Goal: Complete application form: Complete application form

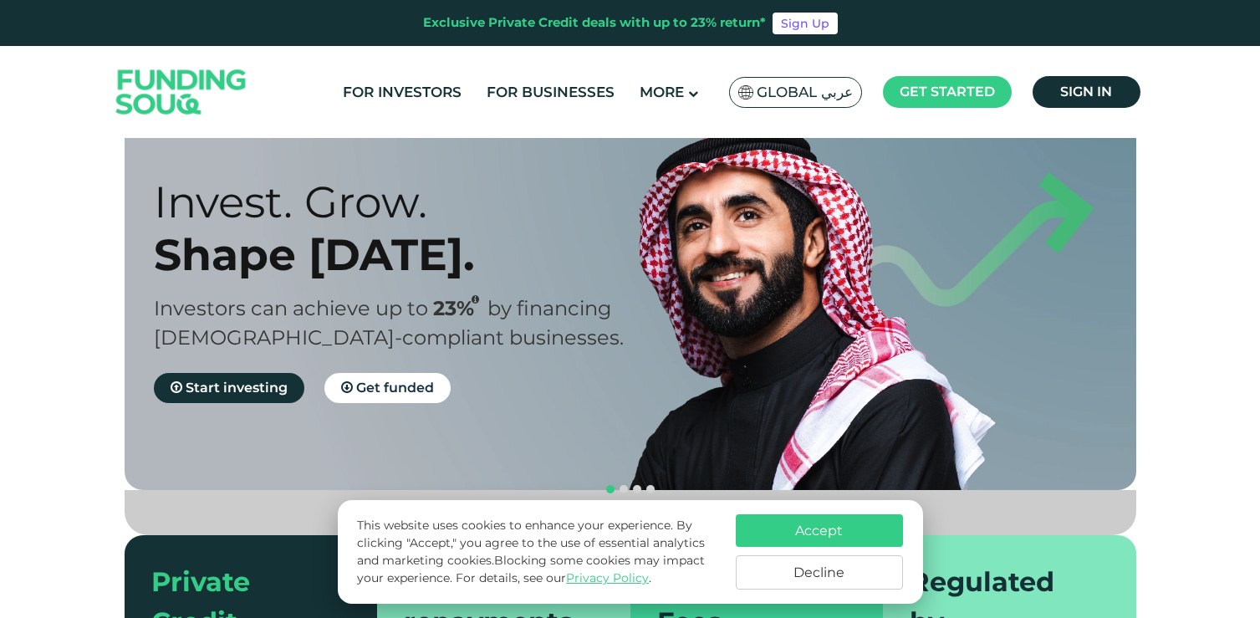
scroll to position [69, 0]
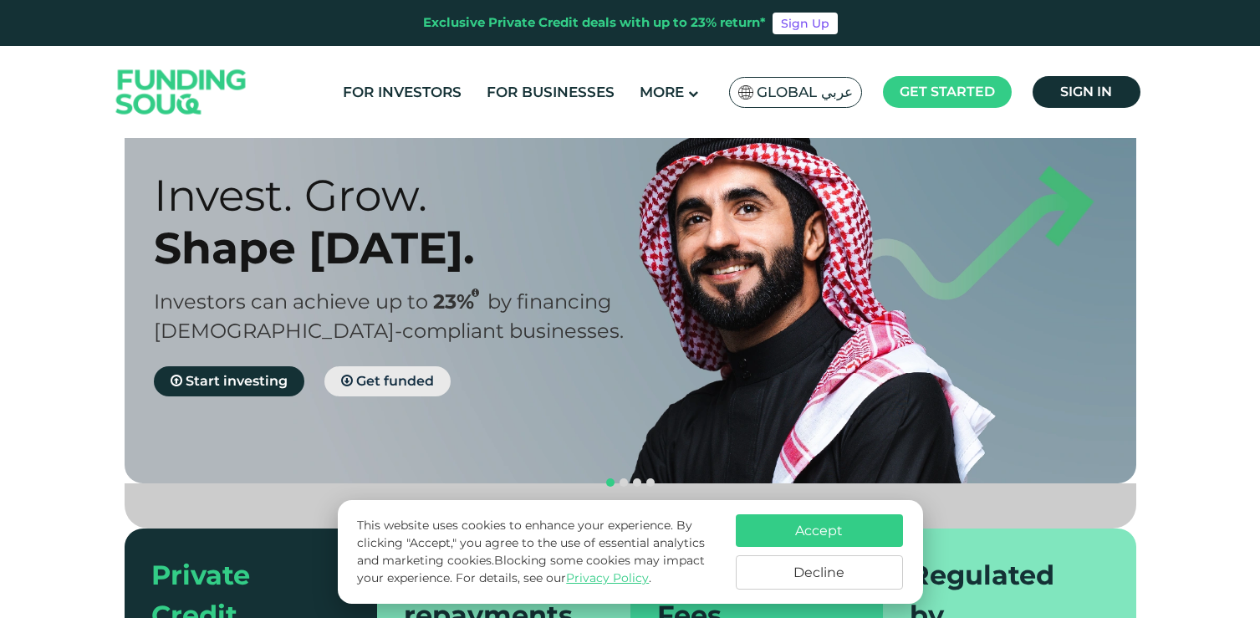
click at [359, 382] on span "Get funded" at bounding box center [395, 381] width 78 height 16
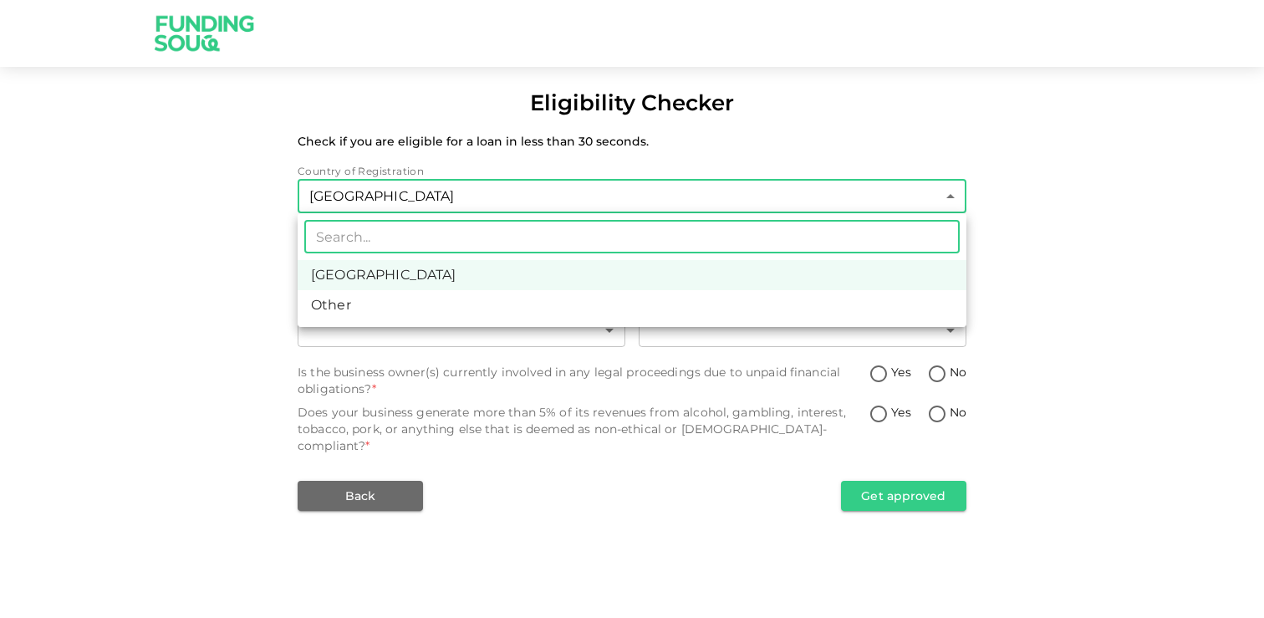
click at [424, 207] on body "Eligibility Checker Check if you are eligible for a loan in less than 30 second…" at bounding box center [632, 309] width 1264 height 618
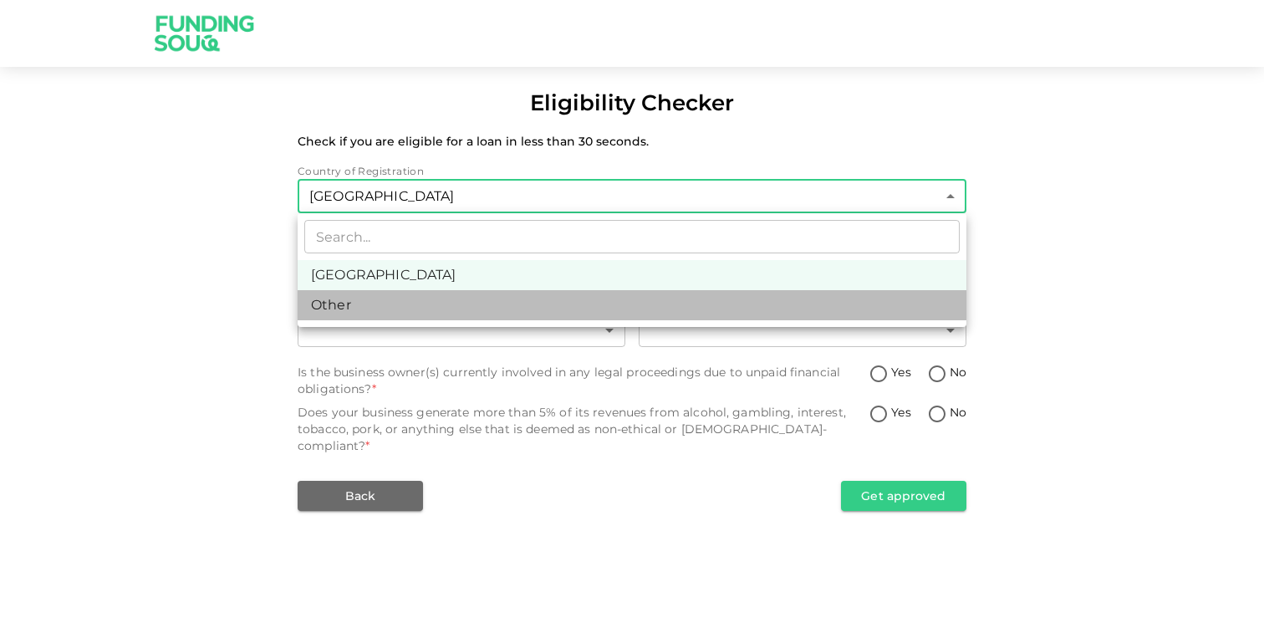
click at [374, 306] on li "Other" at bounding box center [632, 305] width 669 height 30
type input "3"
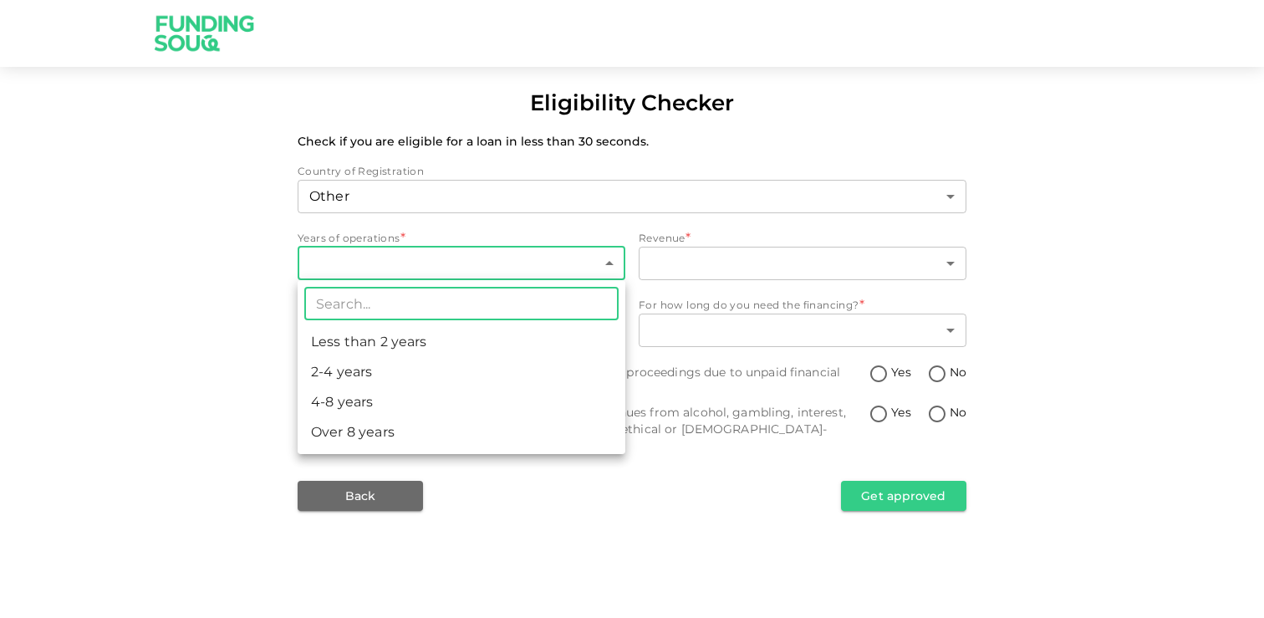
click at [379, 275] on body "Eligibility Checker Check if you are eligible for a loan in less than 30 second…" at bounding box center [632, 309] width 1264 height 618
click at [410, 393] on li "4-8 years" at bounding box center [462, 402] width 328 height 30
type input "3"
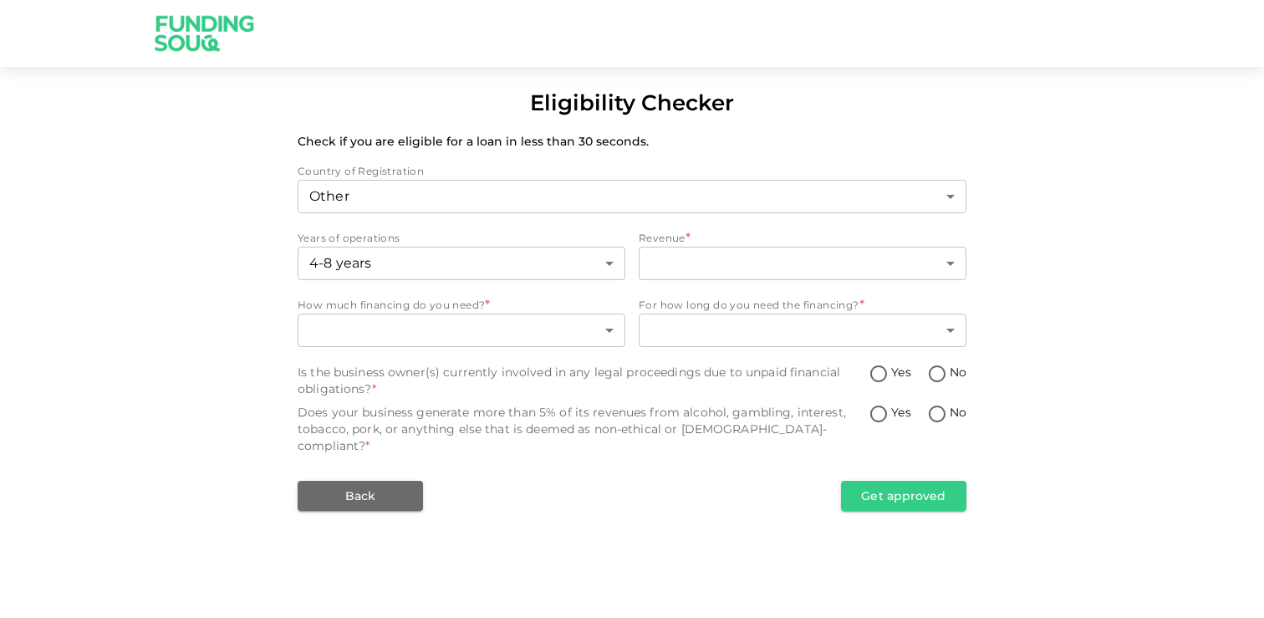
click at [710, 284] on div "Country of Registration Other 3 ​ Years of operations 4-8 years 3 ​ Revenue * ​…" at bounding box center [632, 337] width 669 height 348
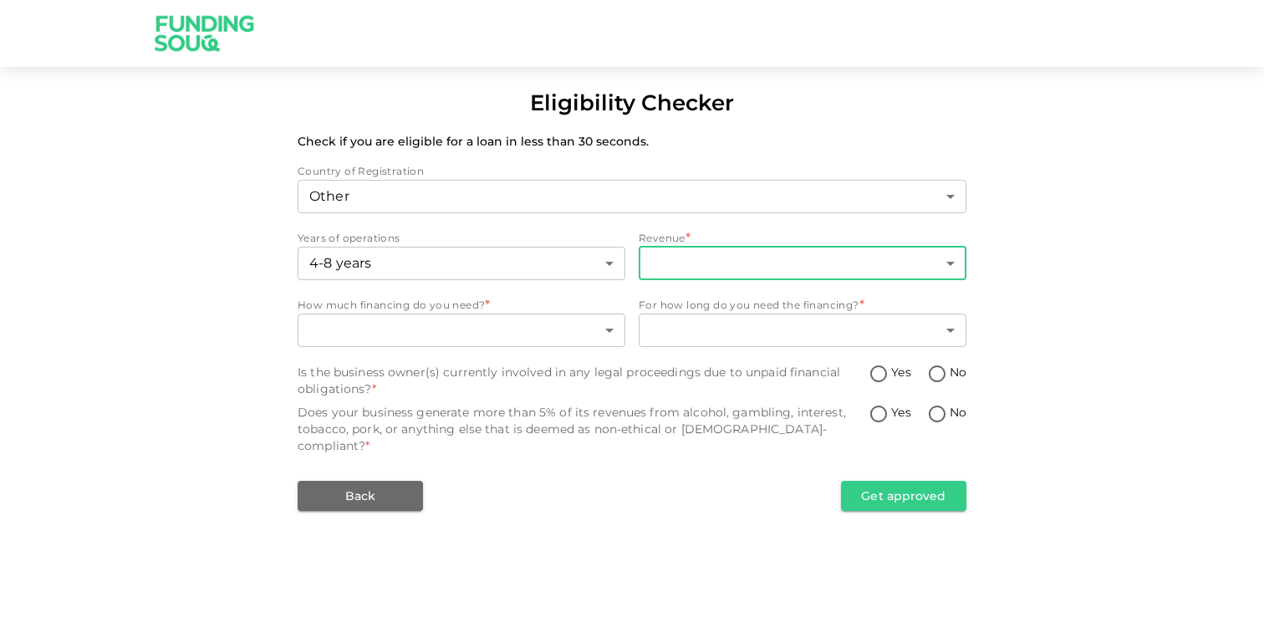
click at [721, 264] on body "Eligibility Checker Check if you are eligible for a loan in less than 30 second…" at bounding box center [632, 309] width 1264 height 618
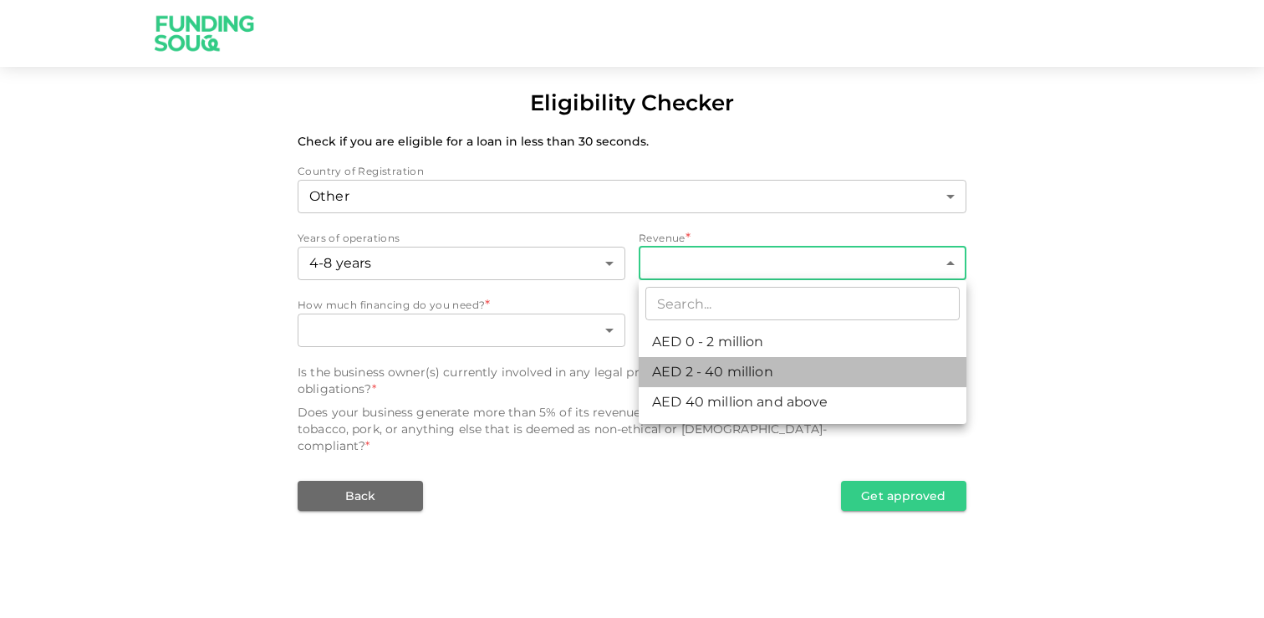
click at [781, 377] on li "AED 2 - 40 million" at bounding box center [803, 372] width 328 height 30
type input "2"
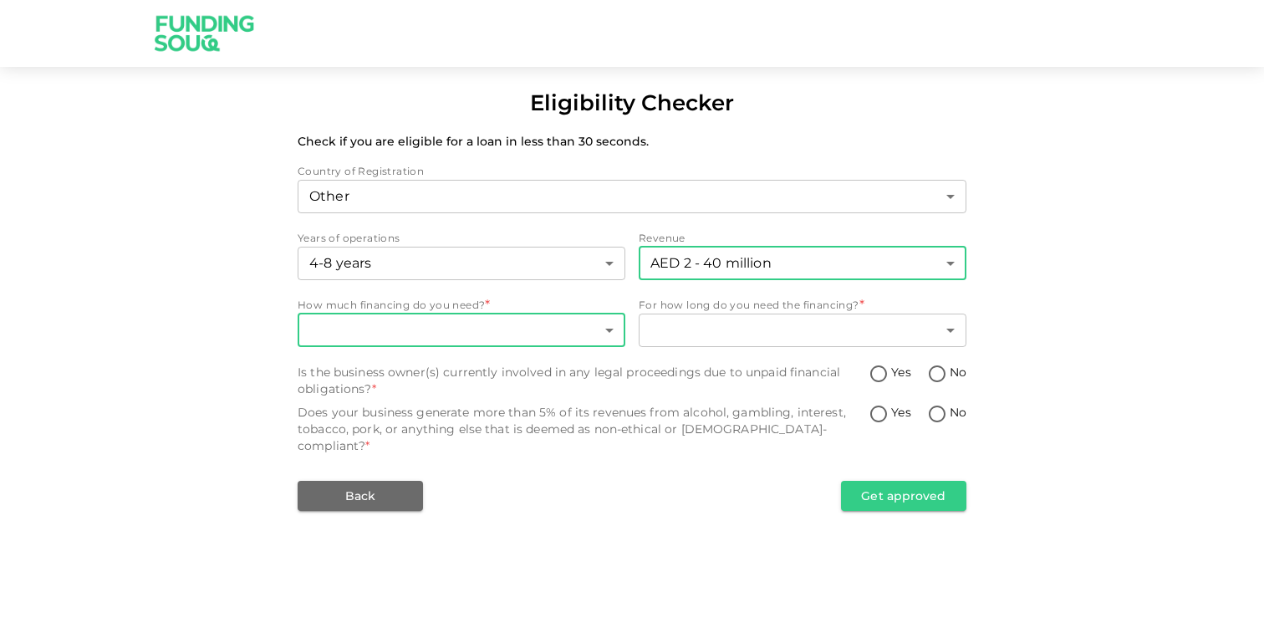
click at [501, 328] on body "Eligibility Checker Check if you are eligible for a loan in less than 30 second…" at bounding box center [632, 309] width 1264 height 618
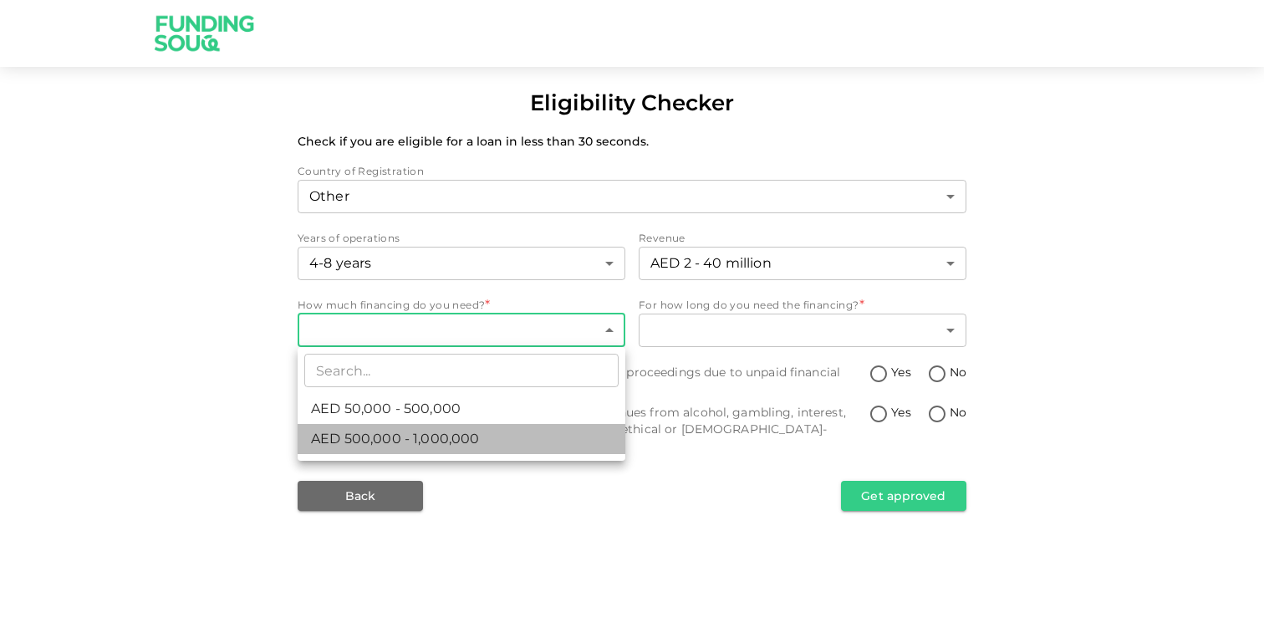
click at [508, 437] on li "AED 500,000 - 1,000,000" at bounding box center [462, 439] width 328 height 30
type input "2"
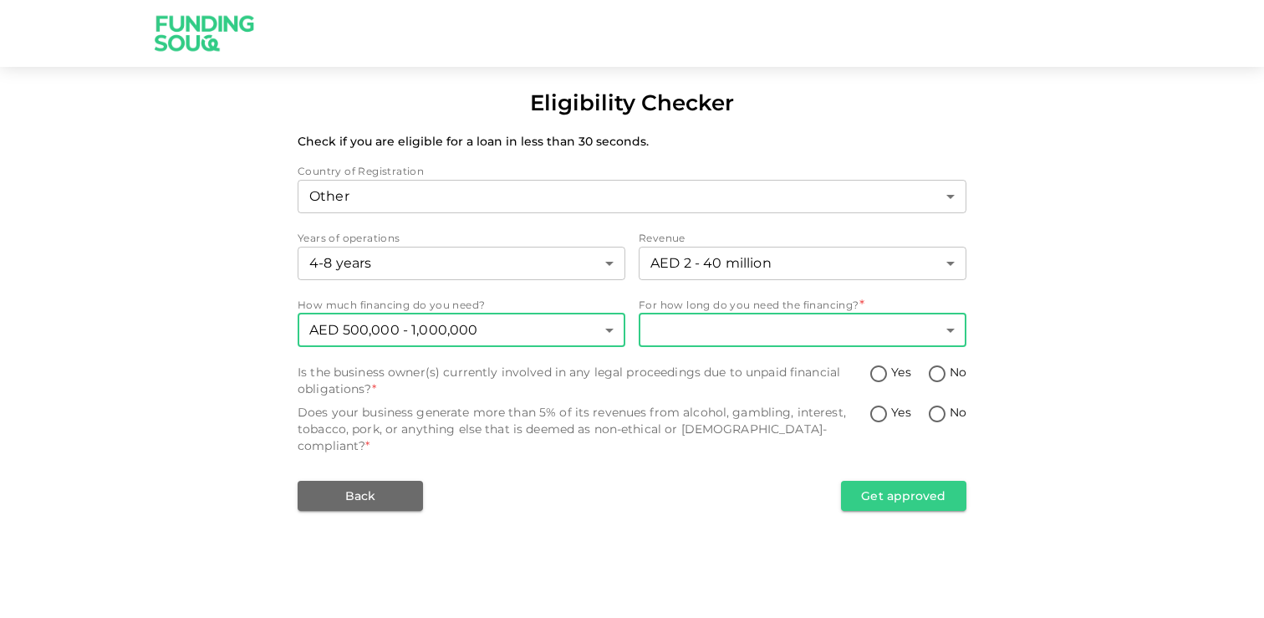
click at [717, 327] on body "Eligibility Checker Check if you are eligible for a loan in less than 30 second…" at bounding box center [632, 309] width 1264 height 618
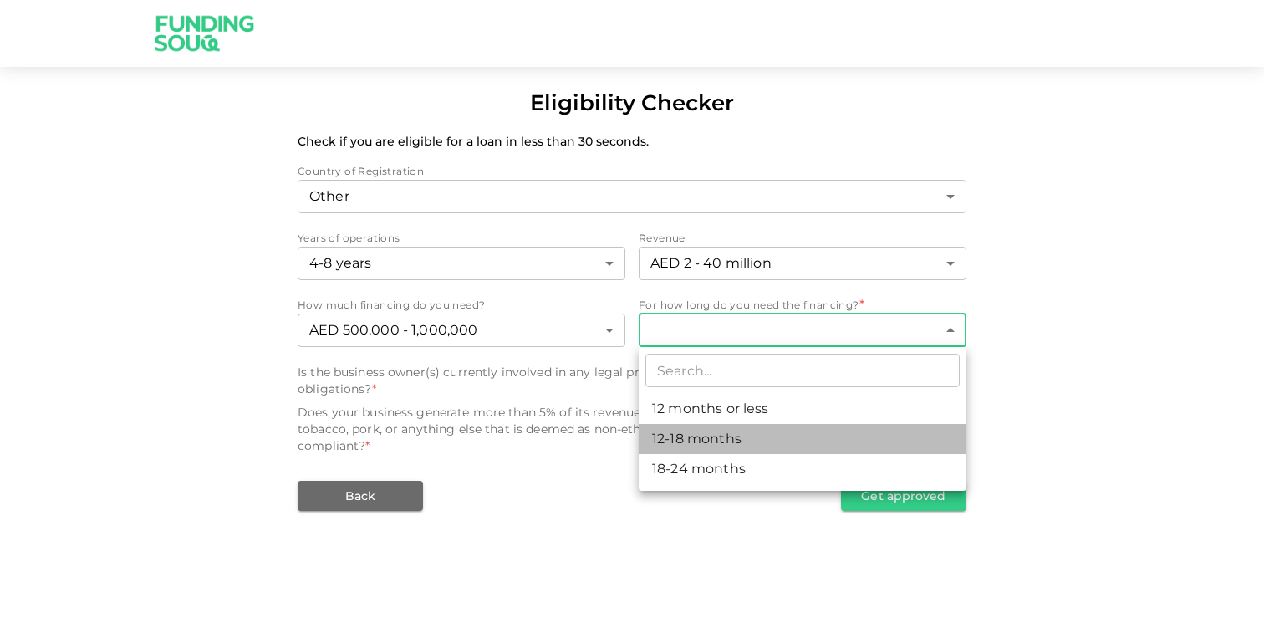
click at [722, 435] on li "12-18 months" at bounding box center [803, 439] width 328 height 30
type input "2"
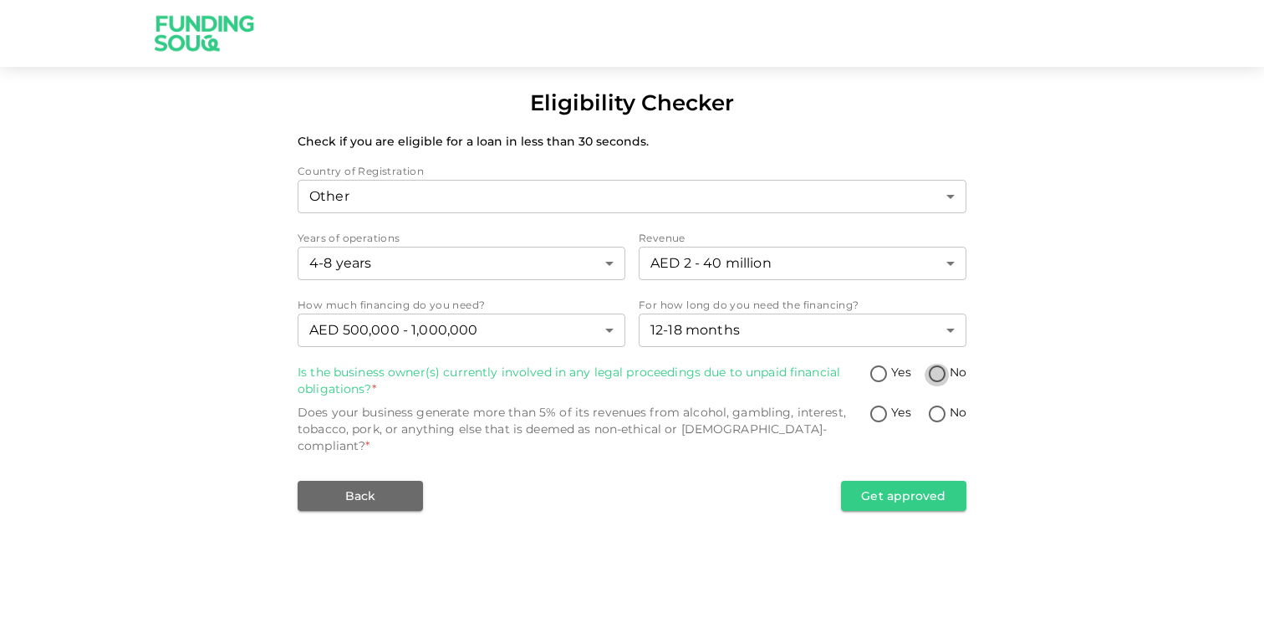
click at [936, 377] on input "No" at bounding box center [936, 375] width 25 height 23
radio input "true"
click at [946, 415] on input "No" at bounding box center [936, 415] width 25 height 23
radio input "true"
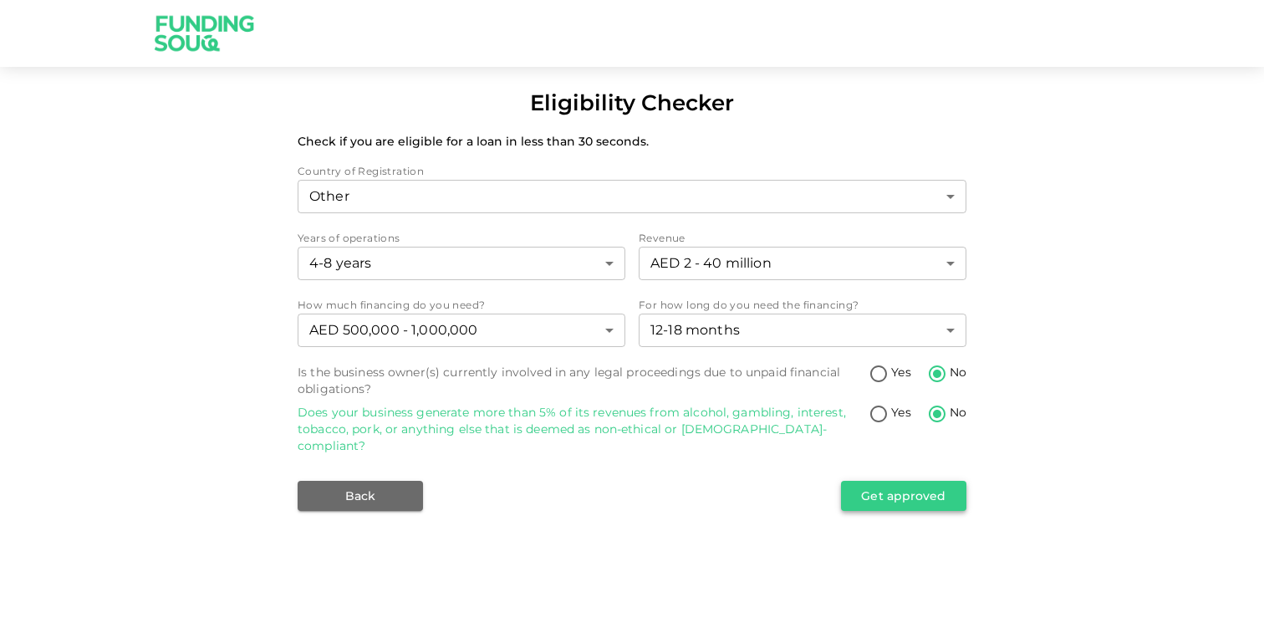
click at [922, 481] on button "Get approved" at bounding box center [903, 496] width 125 height 30
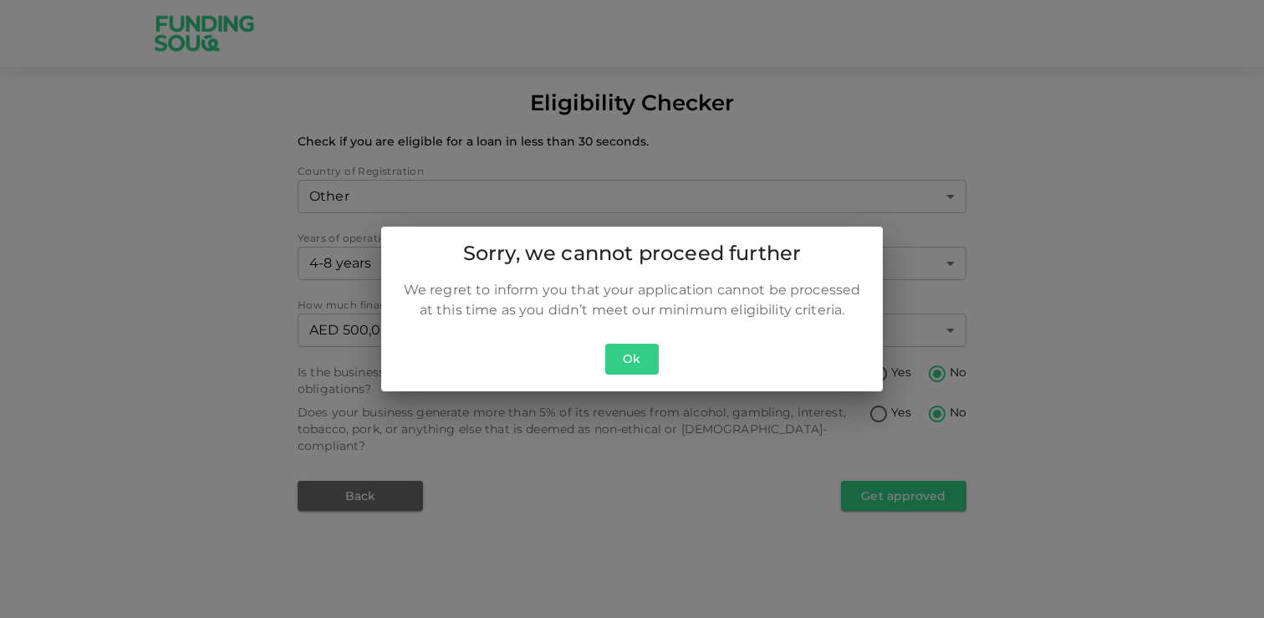
click at [636, 356] on button "Ok" at bounding box center [631, 359] width 53 height 31
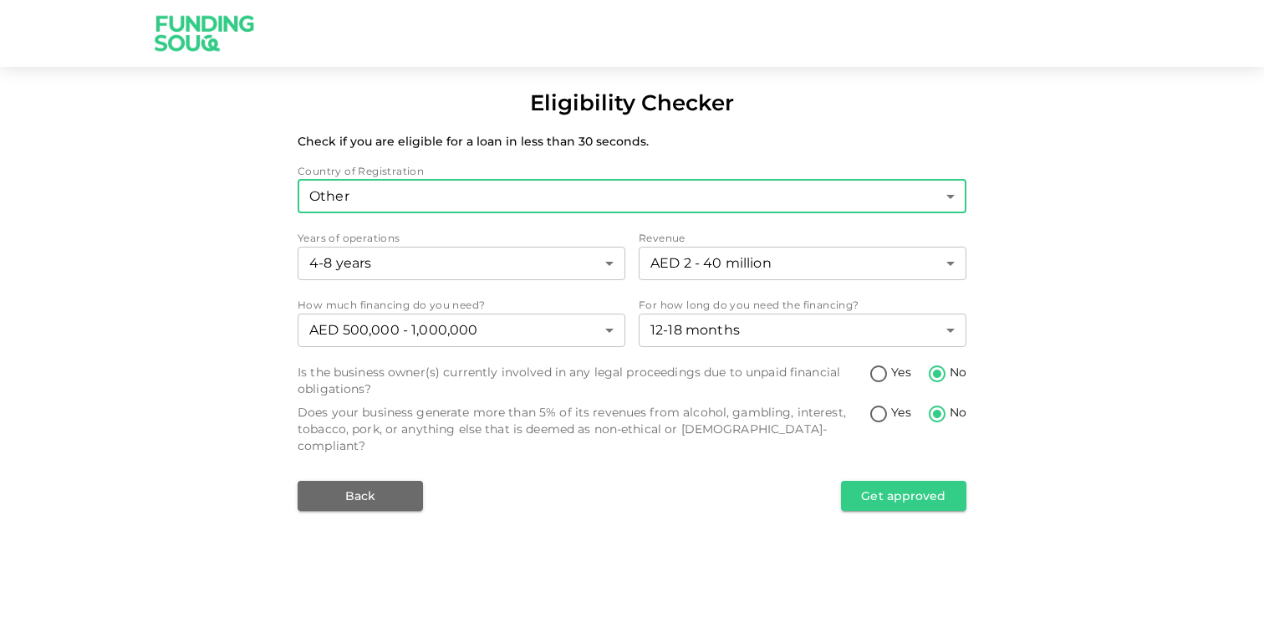
click at [466, 184] on body "Eligibility Checker Check if you are eligible for a loan in less than 30 second…" at bounding box center [632, 309] width 1264 height 618
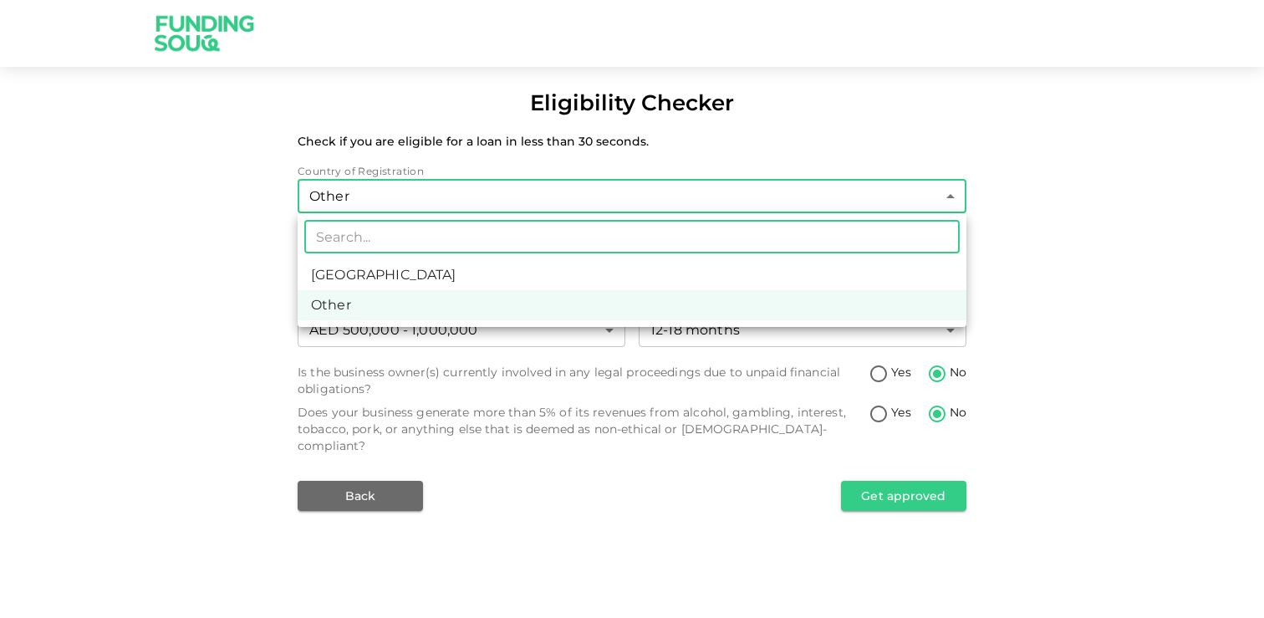
click at [402, 257] on ul "​ United Arab Emirates Other" at bounding box center [632, 270] width 669 height 114
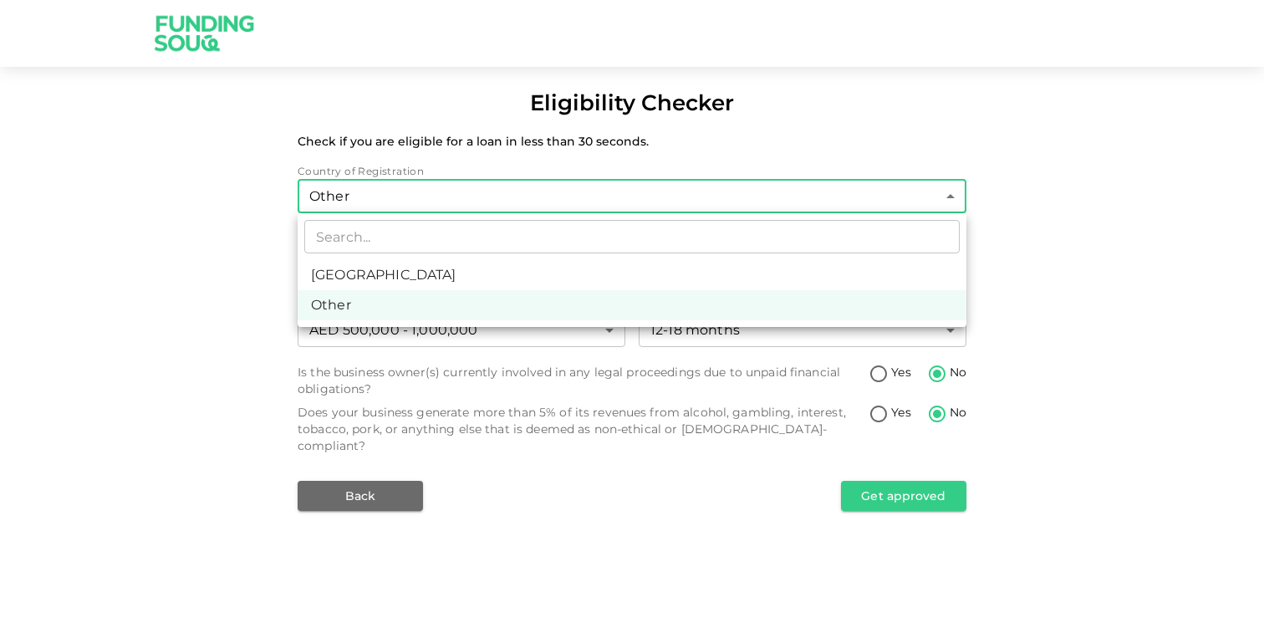
click at [402, 264] on li "United Arab Emirates" at bounding box center [632, 275] width 669 height 30
type input "1"
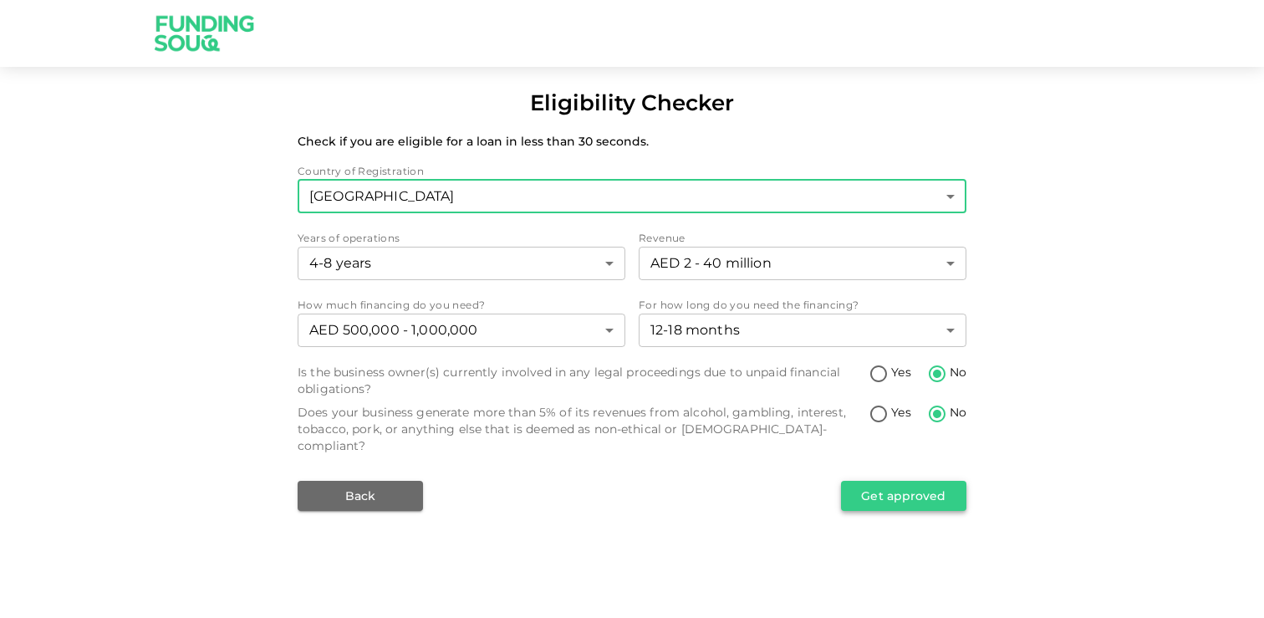
click at [857, 481] on button "Get approved" at bounding box center [903, 496] width 125 height 30
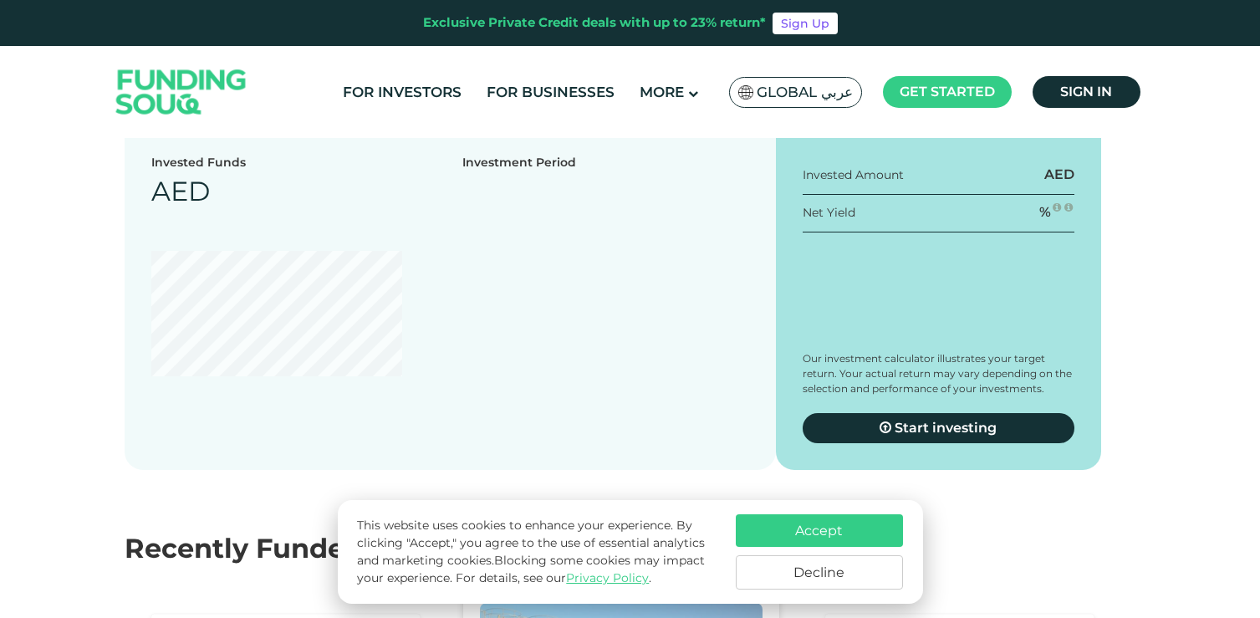
scroll to position [2327, 0]
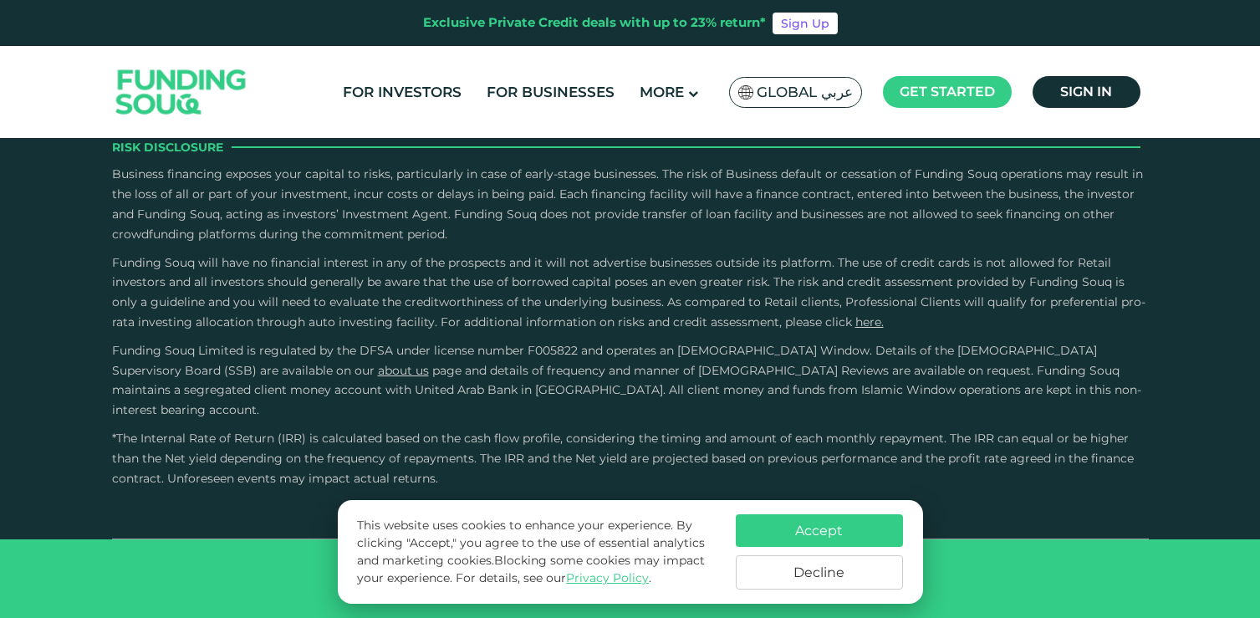
type tc-range-slider "4"
click at [858, 524] on button "Accept" at bounding box center [819, 530] width 167 height 33
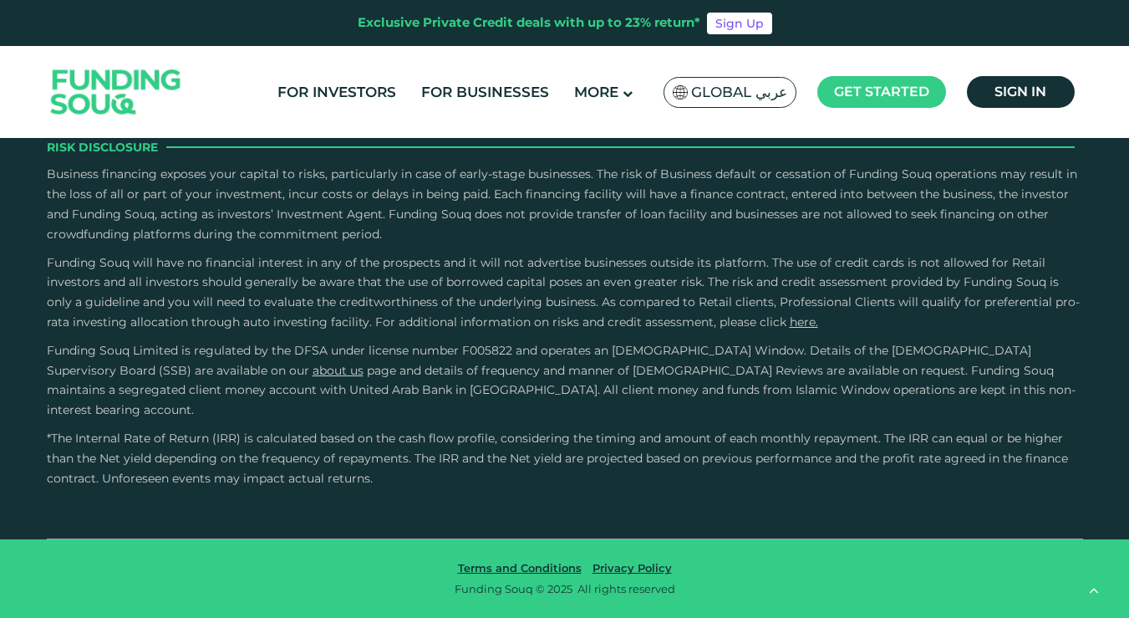
scroll to position [4795, 0]
